Goal: Task Accomplishment & Management: Manage account settings

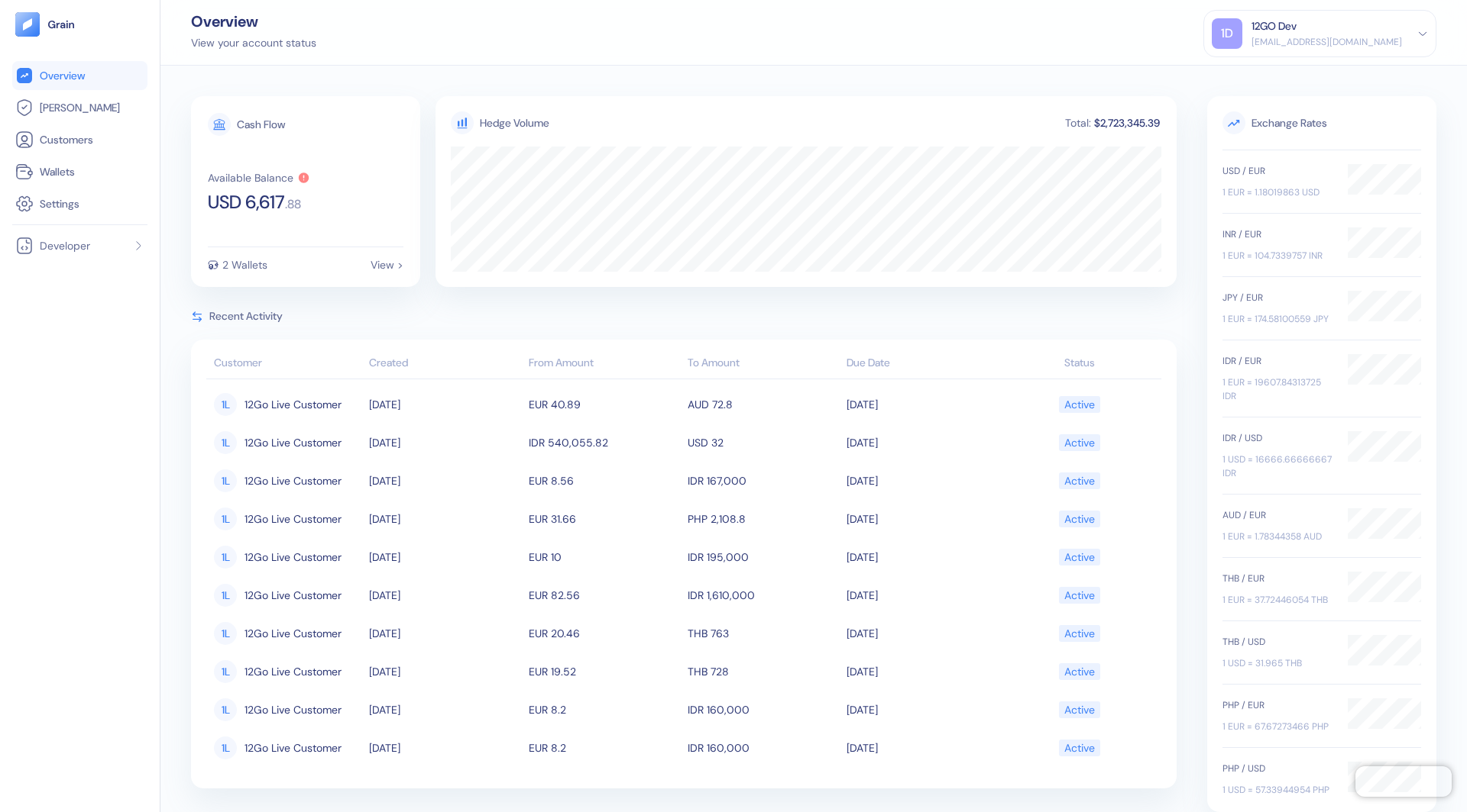
click at [1426, 32] on icon at bounding box center [1421, 33] width 6 height 3
click at [1243, 80] on div "Sign Out" at bounding box center [1252, 75] width 42 height 16
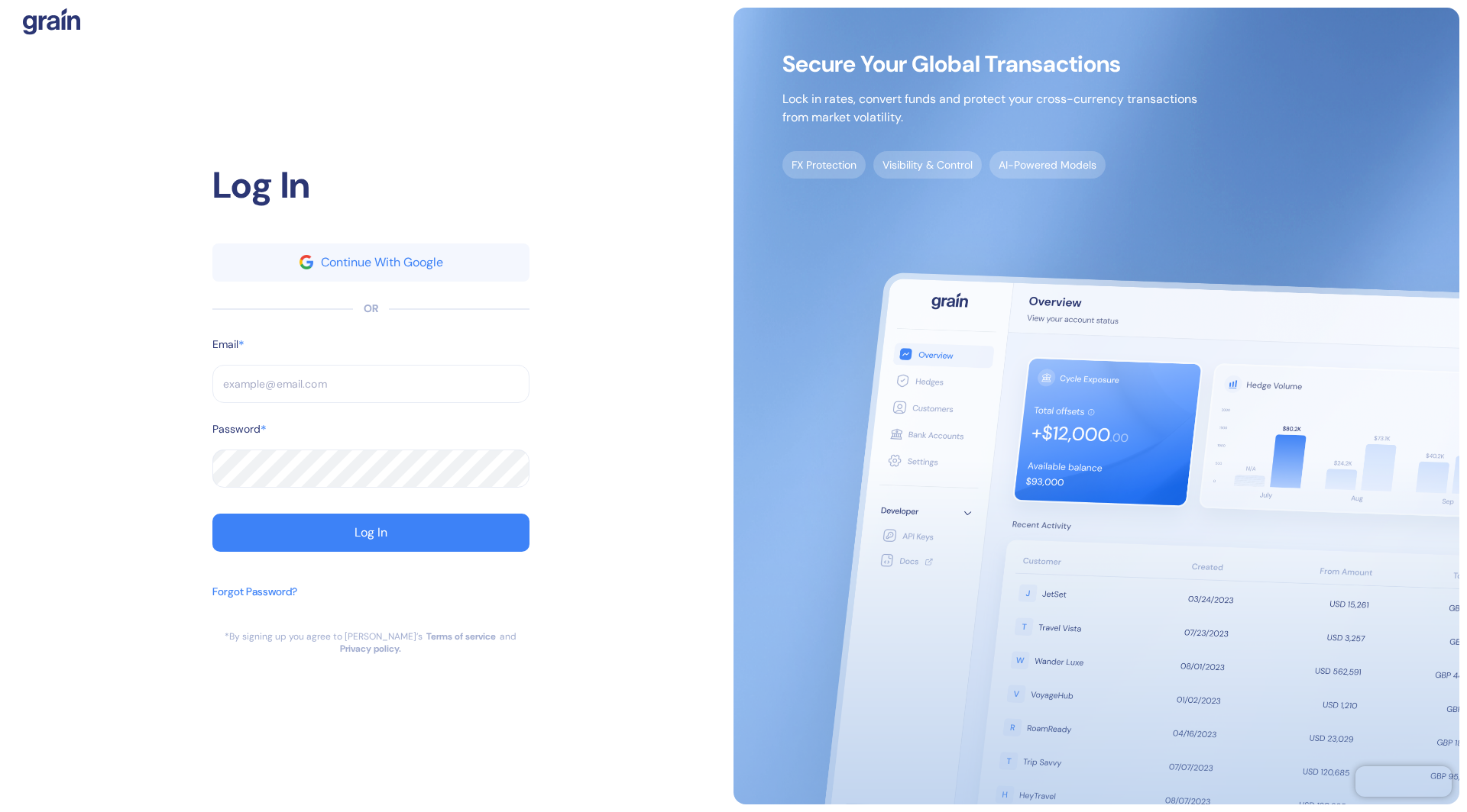
type input "dev+goglobal@grainfinance.co"
